Goal: Task Accomplishment & Management: Manage account settings

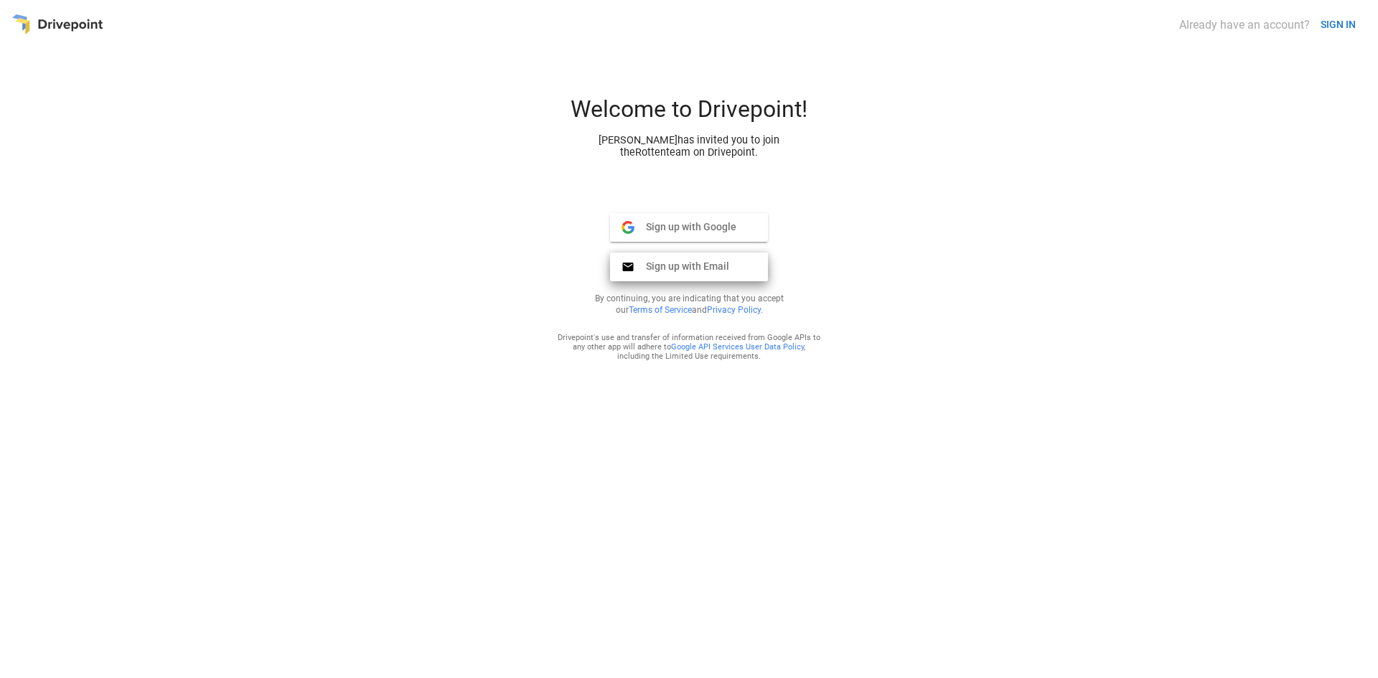
click at [685, 264] on span "Sign up with Email" at bounding box center [681, 266] width 95 height 13
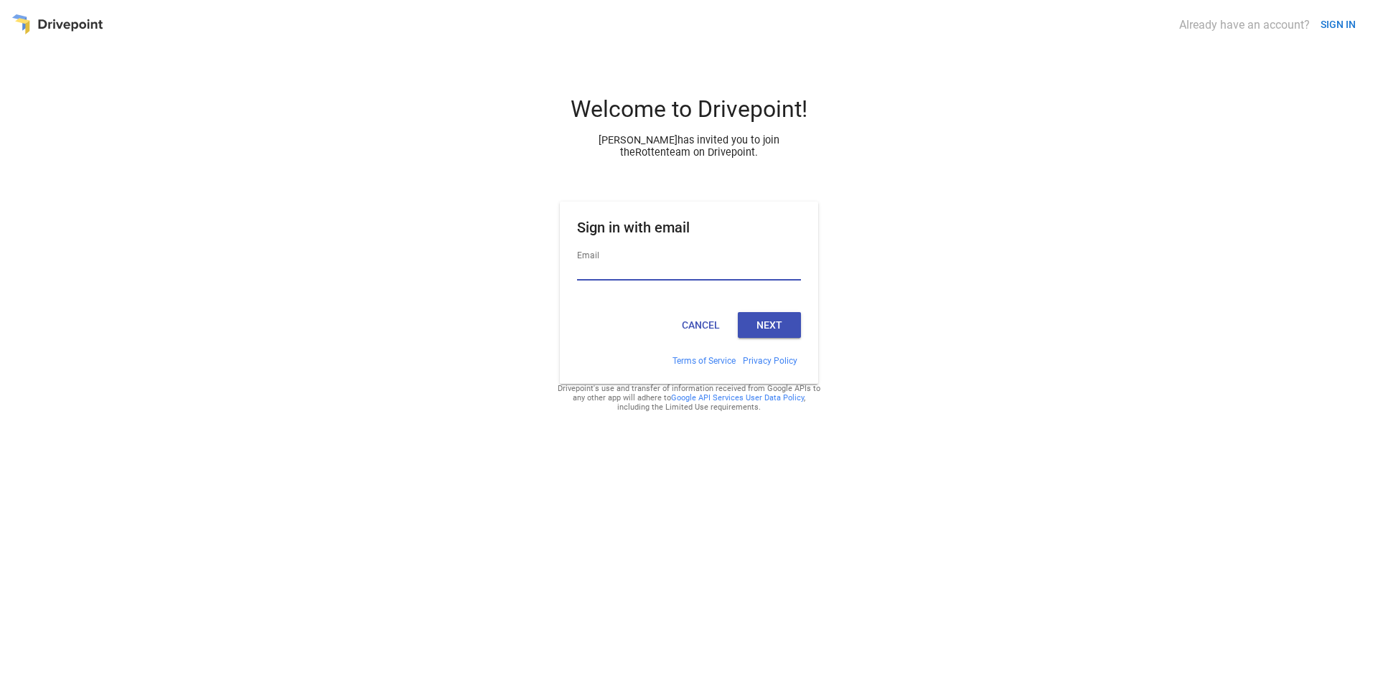
type input "**********"
click at [760, 321] on button "Next" at bounding box center [769, 325] width 63 height 26
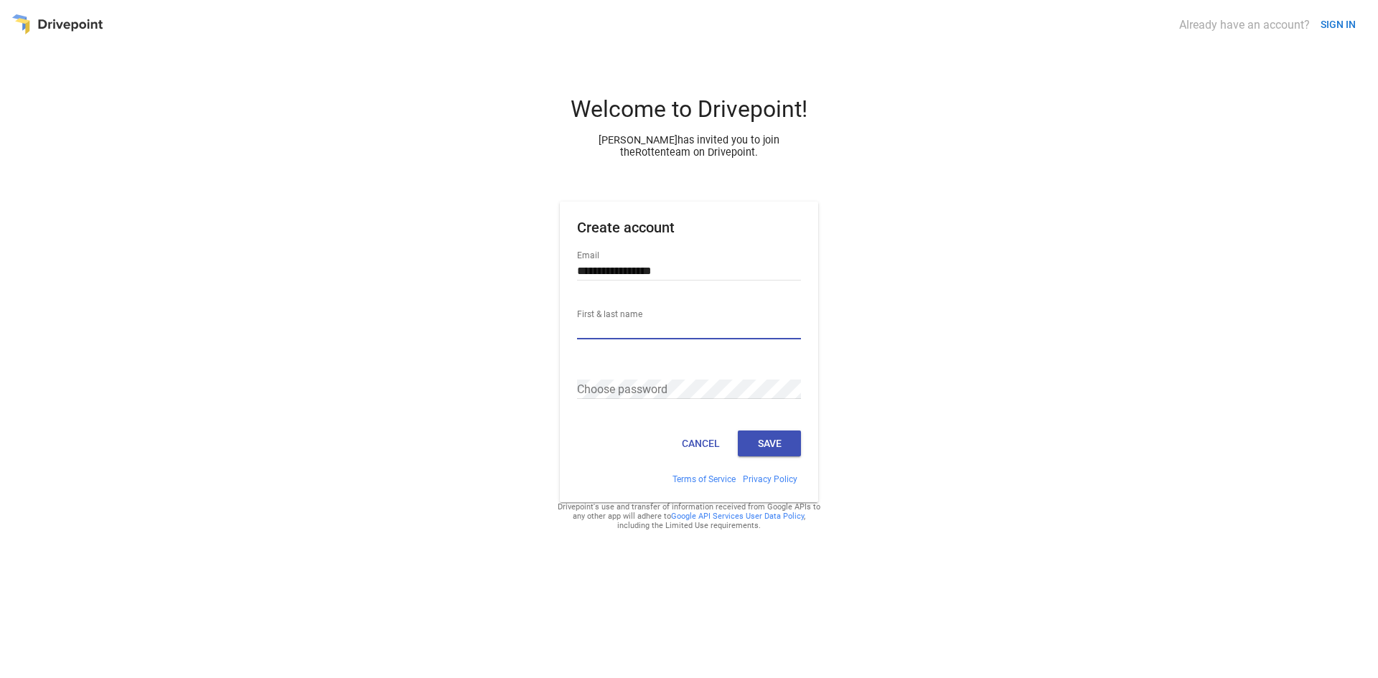
type input "**********"
click at [781, 447] on button "Save" at bounding box center [769, 444] width 63 height 26
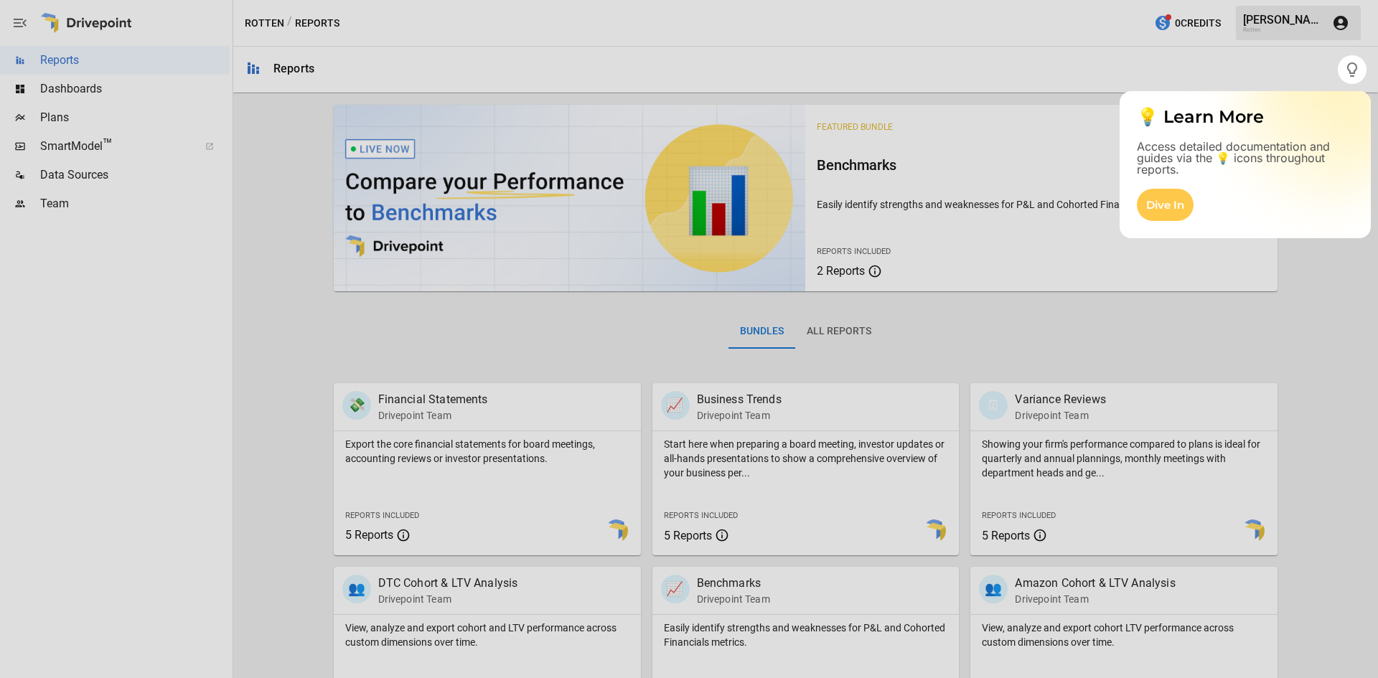
click at [77, 179] on div at bounding box center [689, 381] width 1378 height 594
click at [1167, 192] on div "Dive In" at bounding box center [1165, 205] width 57 height 32
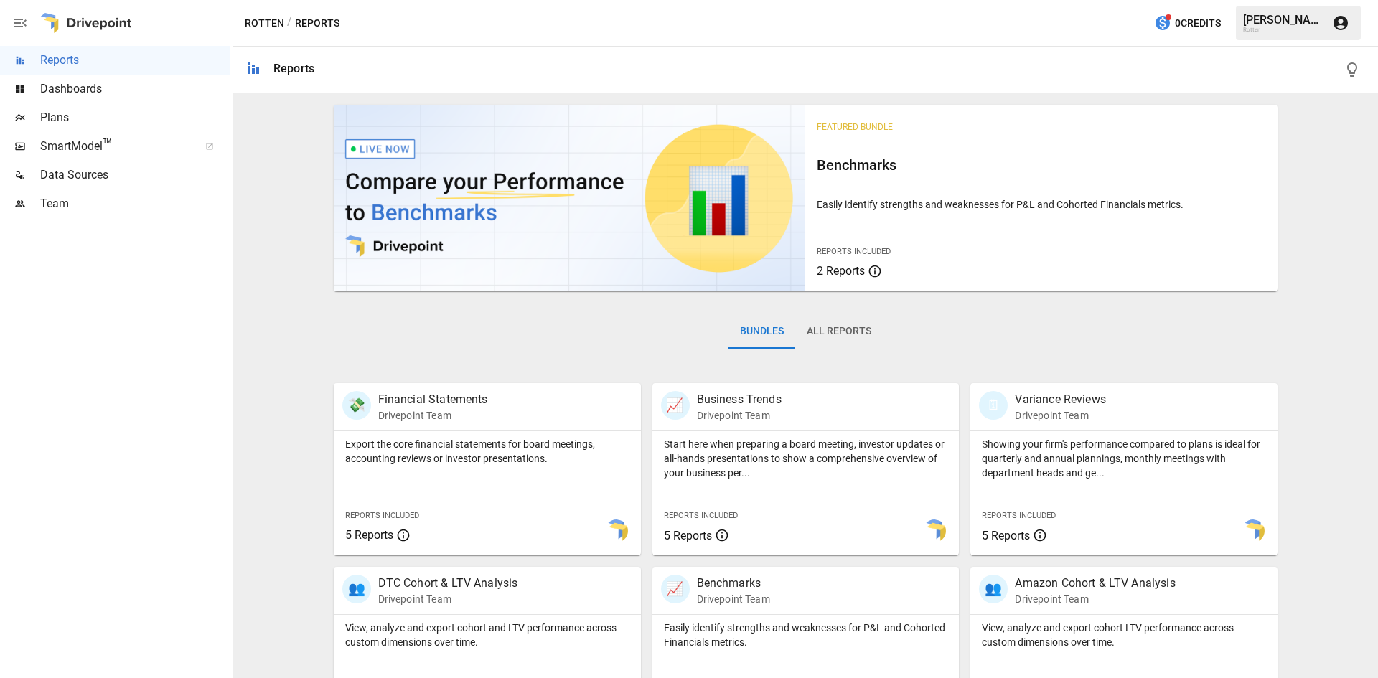
click at [59, 175] on span "Data Sources" at bounding box center [134, 174] width 189 height 17
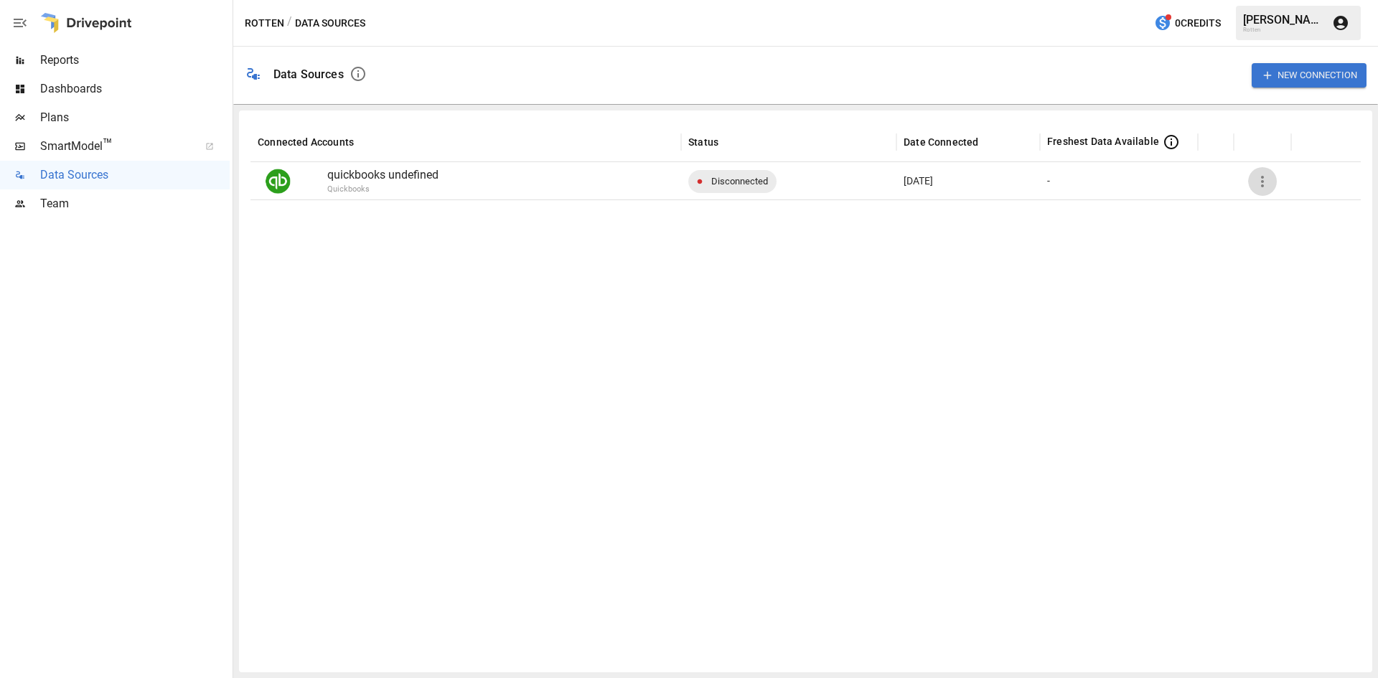
click at [1257, 182] on icon "button" at bounding box center [1262, 181] width 17 height 17
click at [1274, 210] on div "Reconnect" at bounding box center [1291, 214] width 53 height 17
click at [415, 190] on p "Quickbooks" at bounding box center [538, 190] width 423 height 12
click at [1103, 183] on div "-" at bounding box center [1119, 180] width 158 height 37
click at [1266, 71] on icon "button" at bounding box center [1267, 75] width 13 height 13
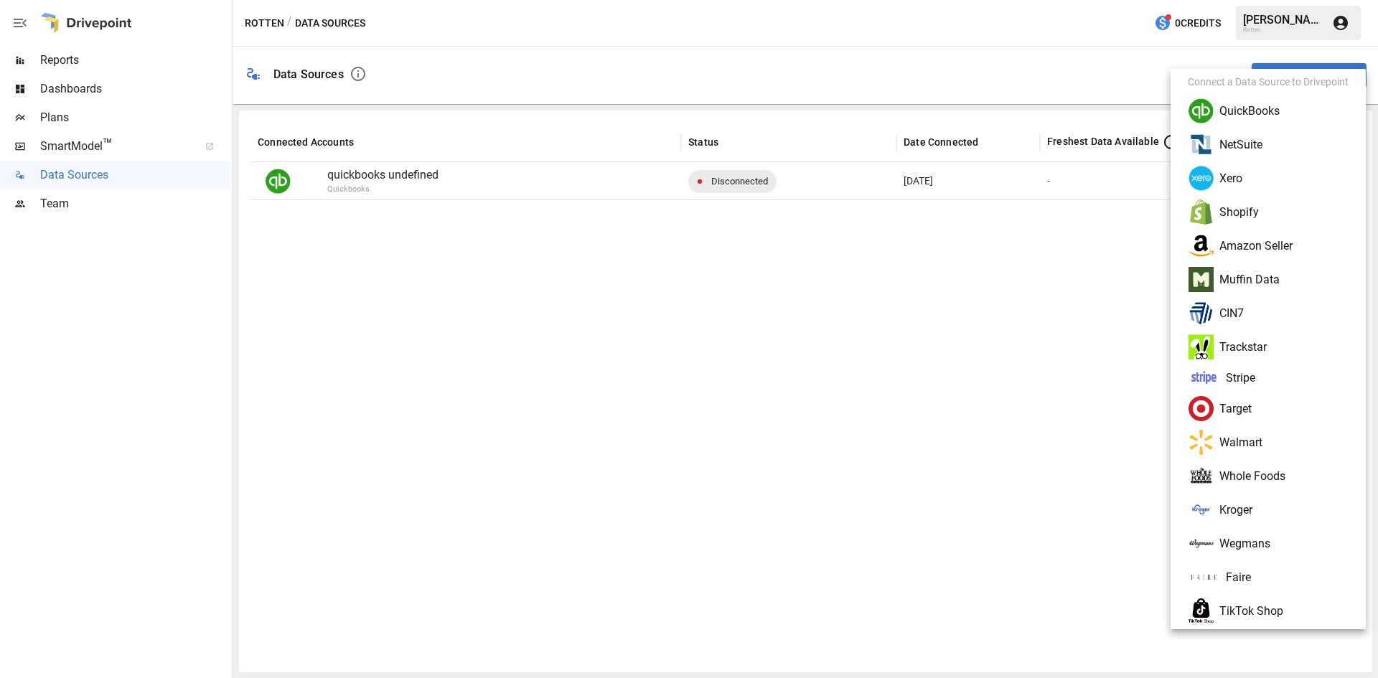
click at [1231, 114] on li "QuickBooks" at bounding box center [1268, 111] width 184 height 34
